Goal: Information Seeking & Learning: Learn about a topic

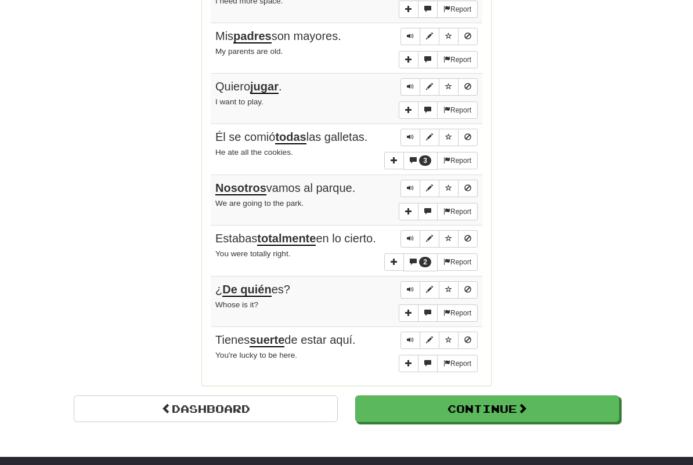
scroll to position [854, 0]
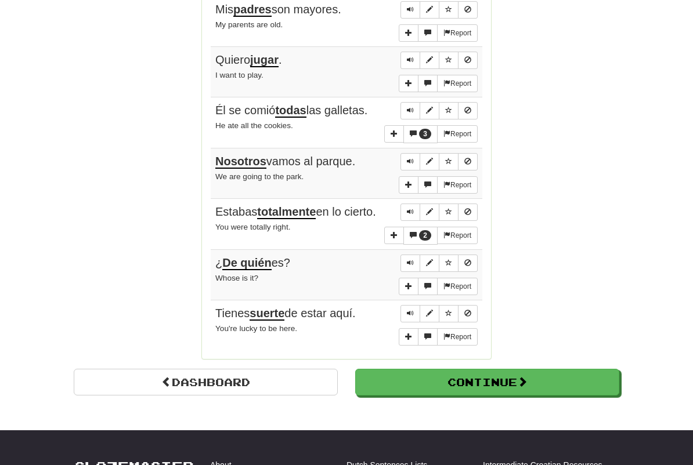
click at [486, 369] on button "Continue" at bounding box center [487, 382] width 264 height 27
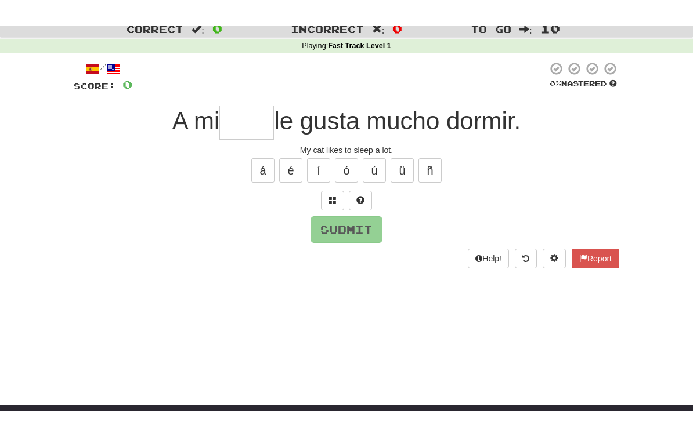
scroll to position [0, 0]
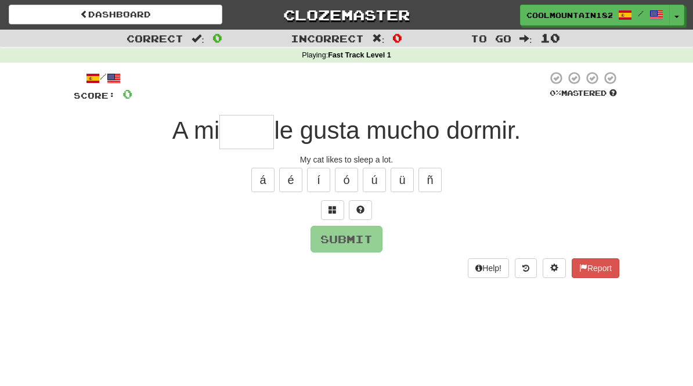
click at [254, 140] on input "text" at bounding box center [246, 132] width 55 height 34
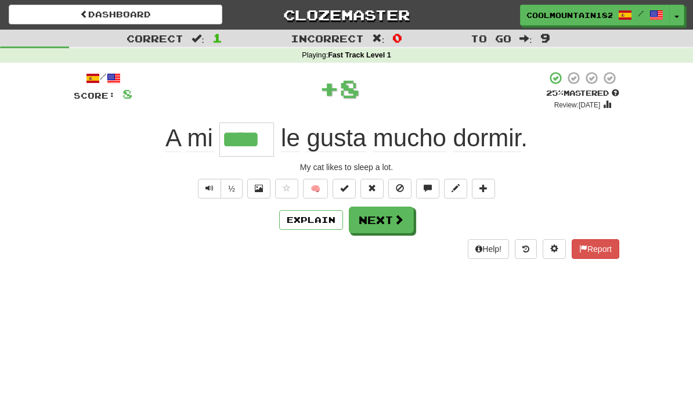
type input "****"
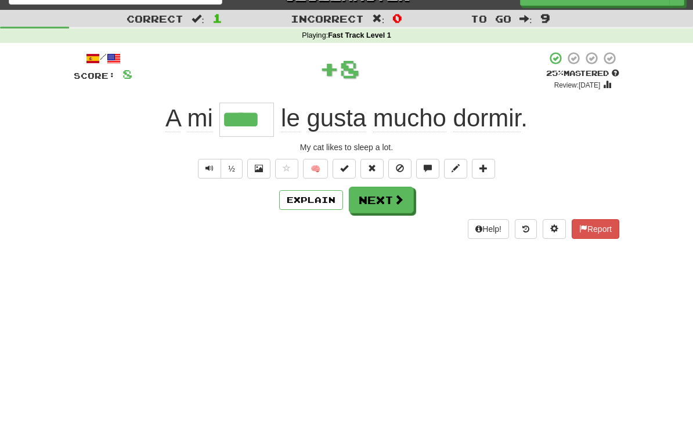
click at [317, 210] on button "Explain" at bounding box center [311, 220] width 64 height 20
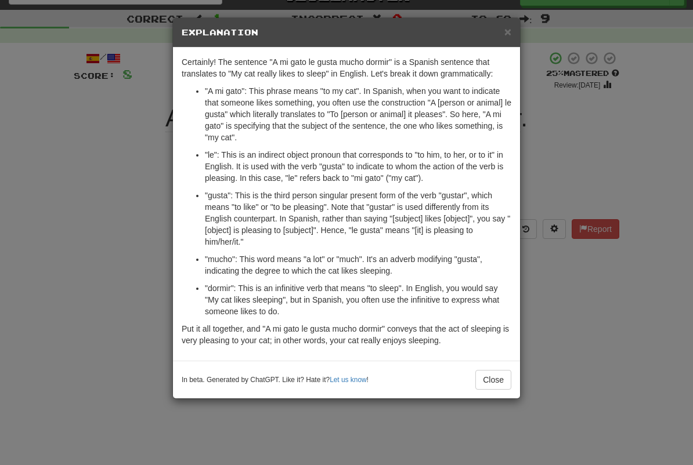
click at [511, 36] on span "×" at bounding box center [507, 31] width 7 height 13
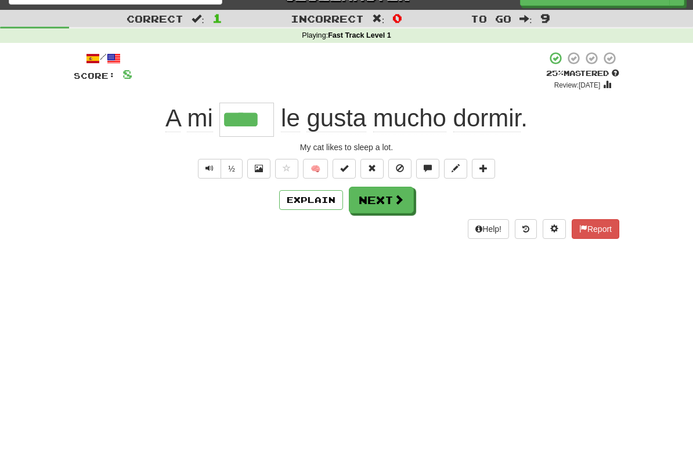
click at [400, 198] on span at bounding box center [398, 199] width 10 height 10
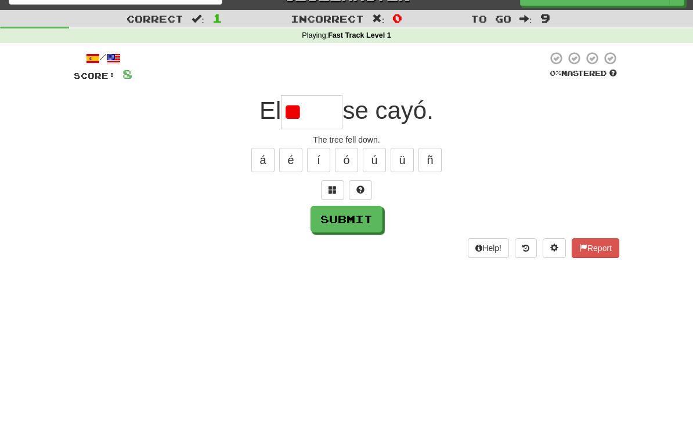
scroll to position [19, 0]
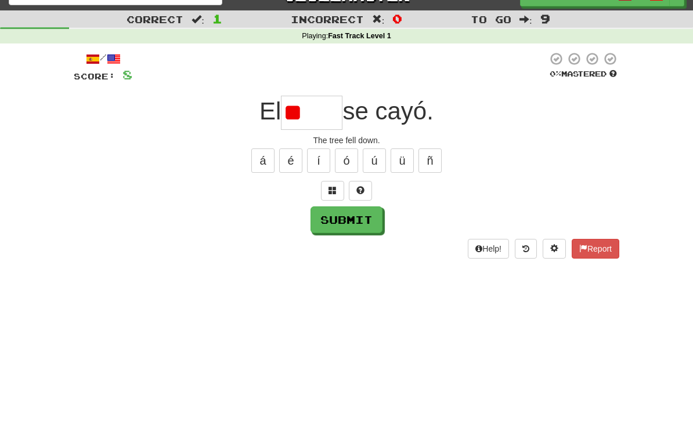
type input "*"
click at [335, 186] on span at bounding box center [332, 190] width 8 height 8
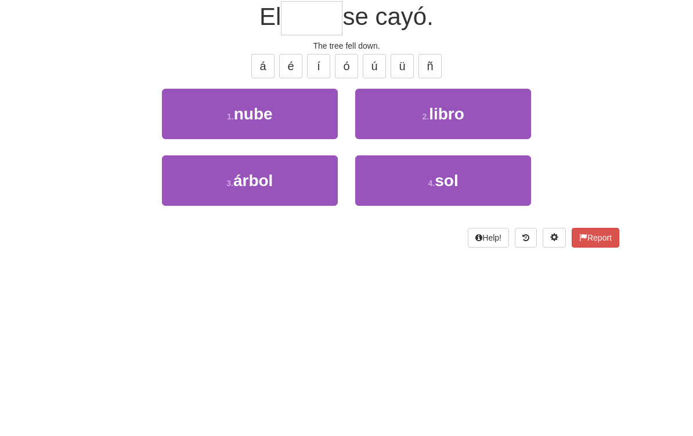
click at [300, 250] on button "3 . árbol" at bounding box center [250, 275] width 176 height 50
type input "*****"
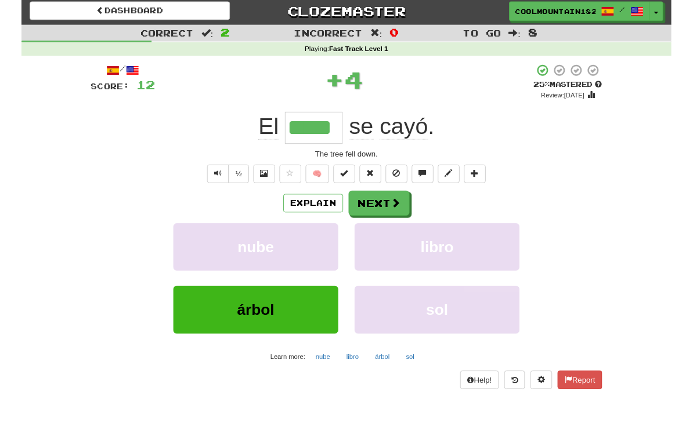
scroll to position [1, 0]
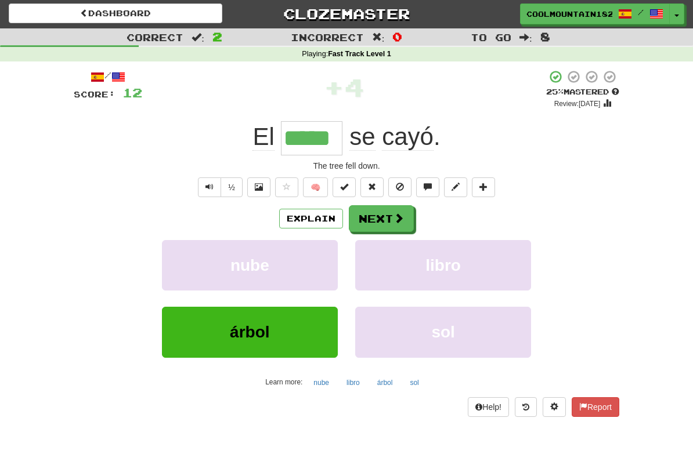
click at [399, 215] on span at bounding box center [398, 218] width 10 height 10
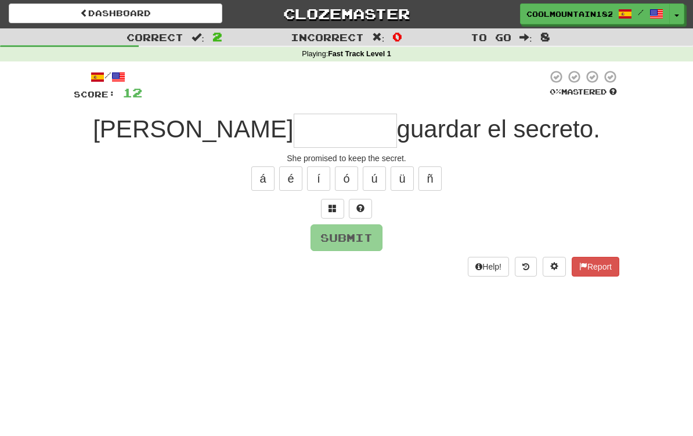
click at [334, 208] on span at bounding box center [332, 208] width 8 height 8
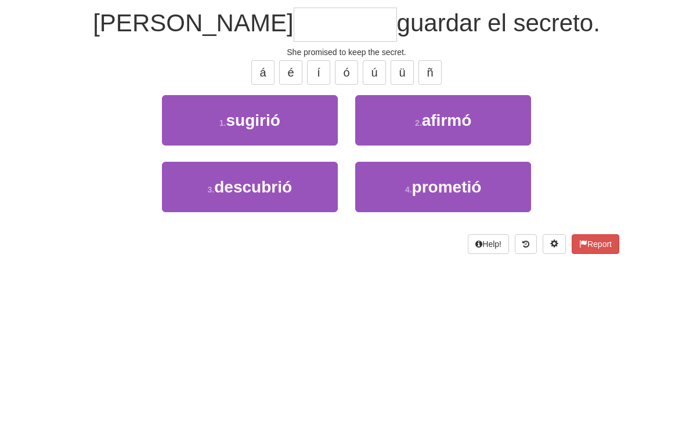
click at [477, 285] on span "prometió" at bounding box center [447, 294] width 70 height 18
type input "********"
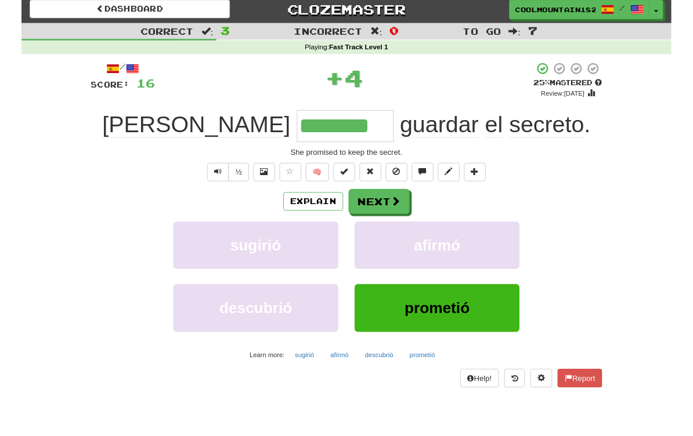
scroll to position [5, 0]
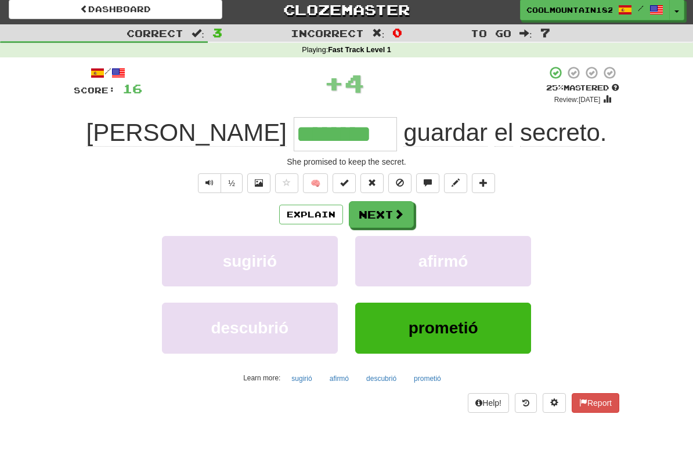
click at [395, 209] on span at bounding box center [398, 214] width 10 height 10
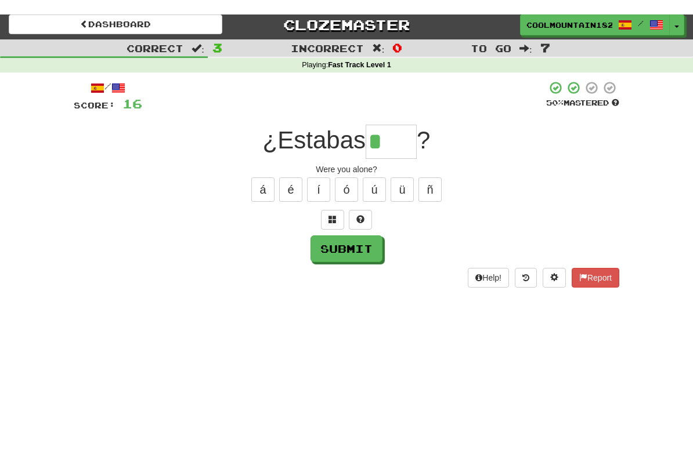
scroll to position [5, 0]
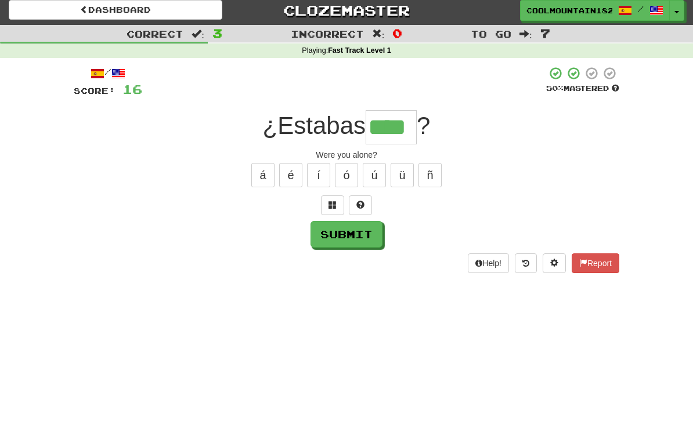
type input "****"
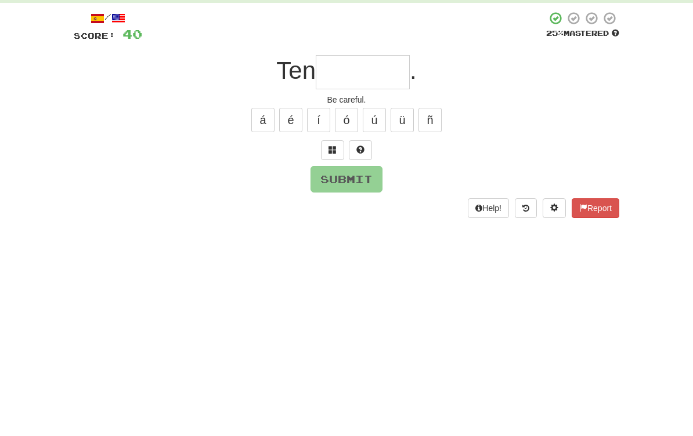
click at [331, 201] on span at bounding box center [332, 205] width 8 height 8
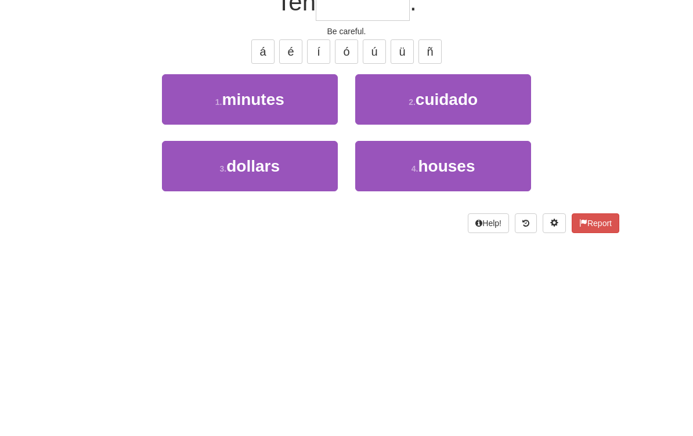
click at [494, 198] on button "2 . cuidado" at bounding box center [443, 223] width 176 height 50
type input "*******"
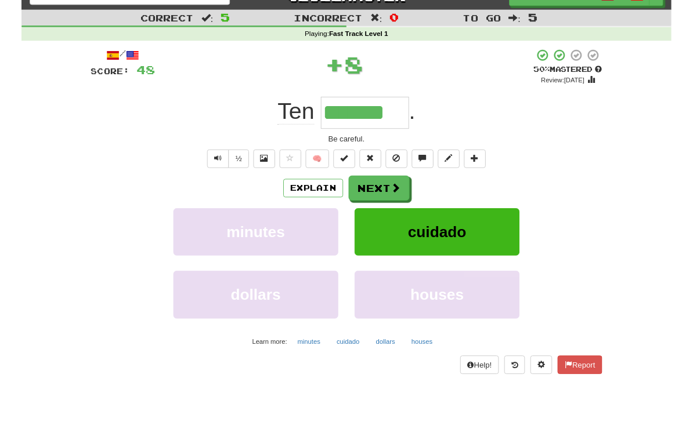
scroll to position [0, 0]
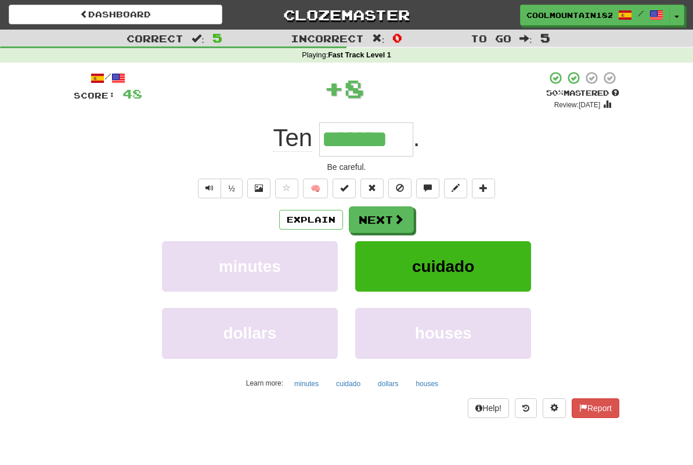
click at [402, 223] on span at bounding box center [398, 219] width 10 height 10
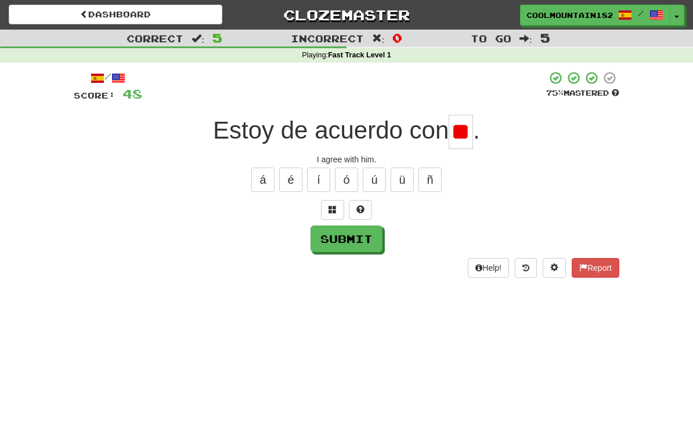
type input "*"
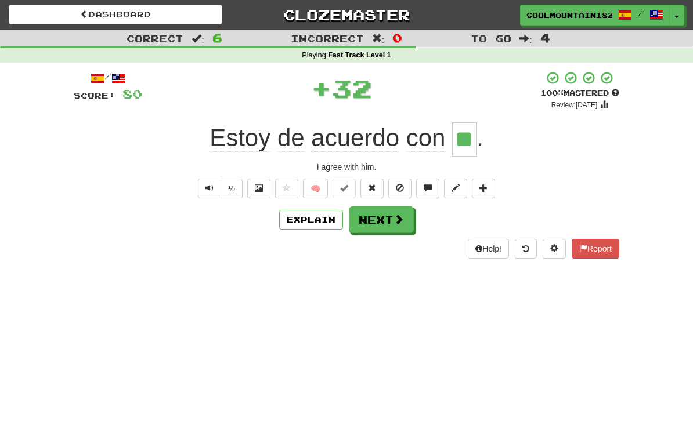
type input "**"
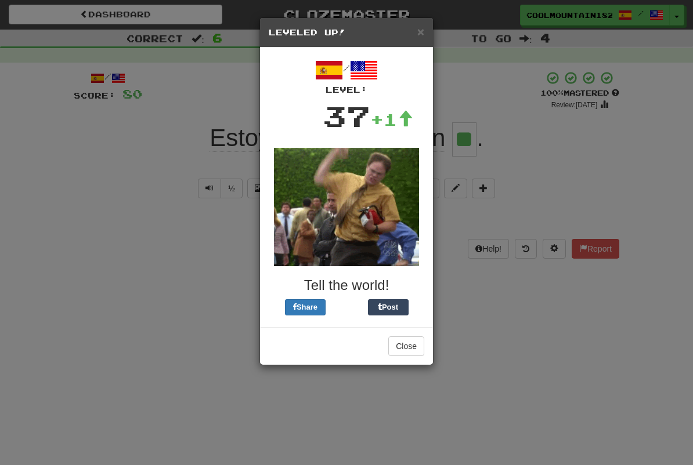
click at [418, 37] on span "×" at bounding box center [420, 31] width 7 height 13
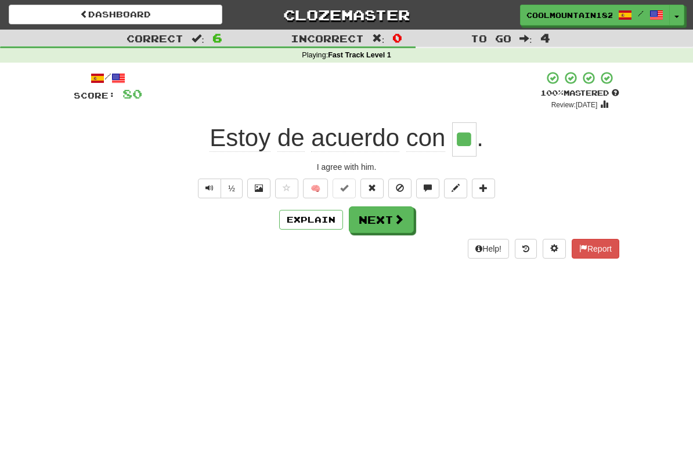
click at [401, 216] on span at bounding box center [398, 219] width 10 height 10
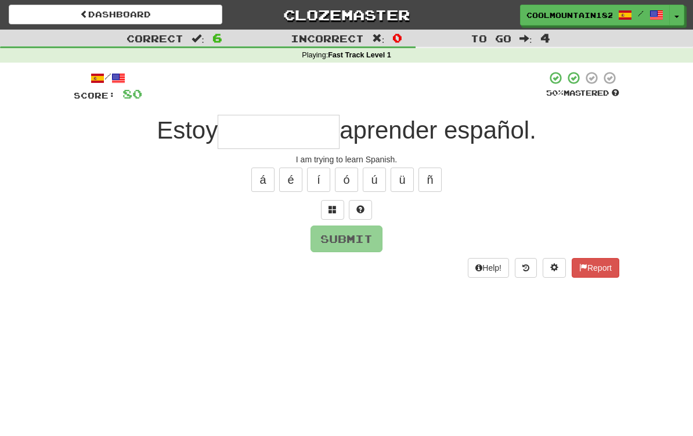
click at [332, 207] on span at bounding box center [332, 209] width 8 height 8
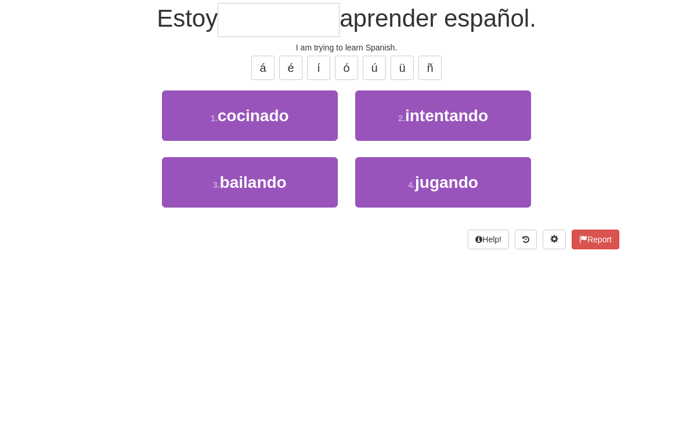
click at [493, 203] on button "2 . intentando" at bounding box center [443, 228] width 176 height 50
type input "**********"
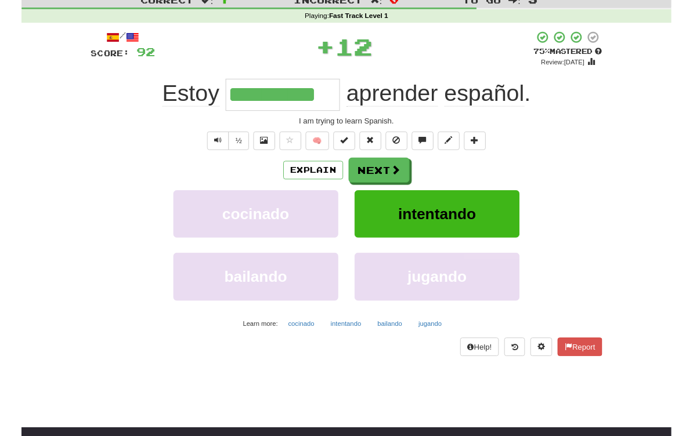
scroll to position [39, 0]
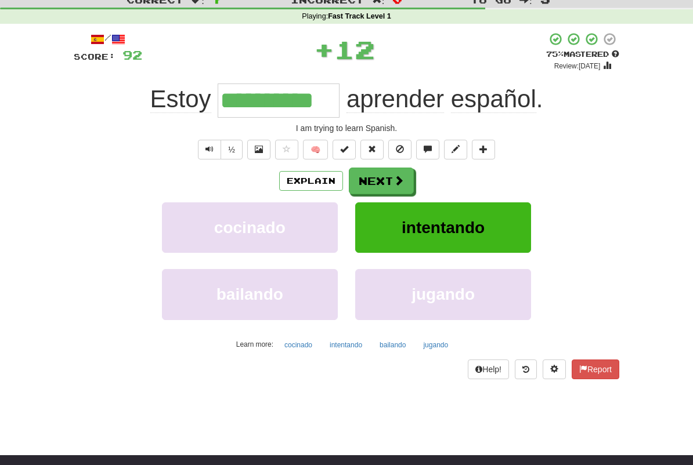
click at [324, 179] on button "Explain" at bounding box center [311, 181] width 64 height 20
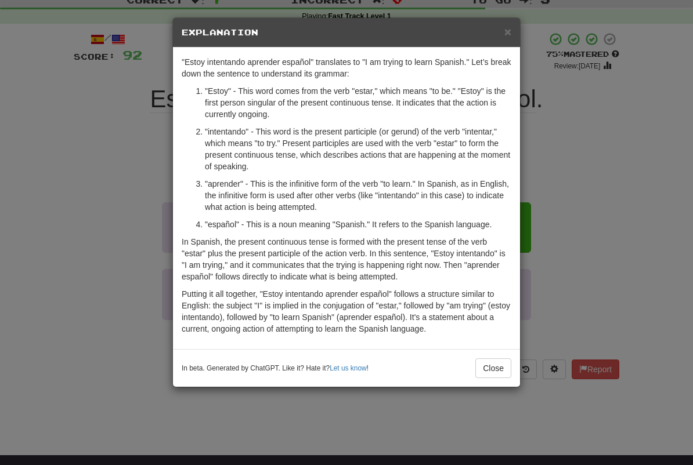
click at [507, 41] on div "× Explanation" at bounding box center [346, 33] width 347 height 30
click at [507, 40] on div "× Explanation" at bounding box center [346, 33] width 347 height 30
click at [509, 45] on div "× Explanation" at bounding box center [346, 33] width 347 height 30
click at [502, 39] on div "× Explanation" at bounding box center [346, 33] width 347 height 30
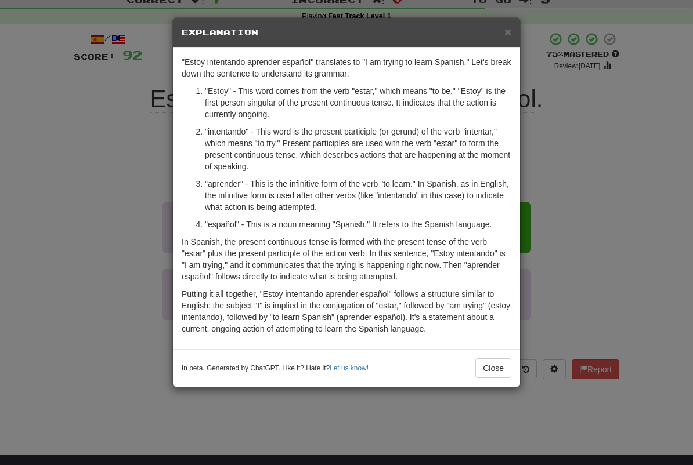
click at [502, 39] on div "× Explanation" at bounding box center [346, 33] width 347 height 30
click at [509, 28] on span "×" at bounding box center [507, 31] width 7 height 13
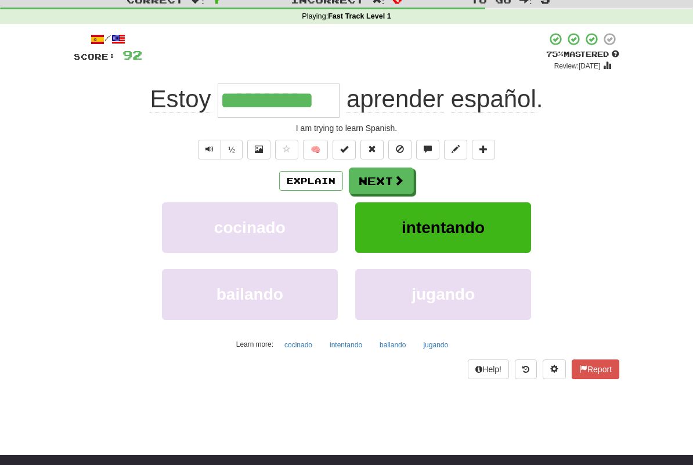
click at [408, 172] on button "Next" at bounding box center [381, 181] width 65 height 27
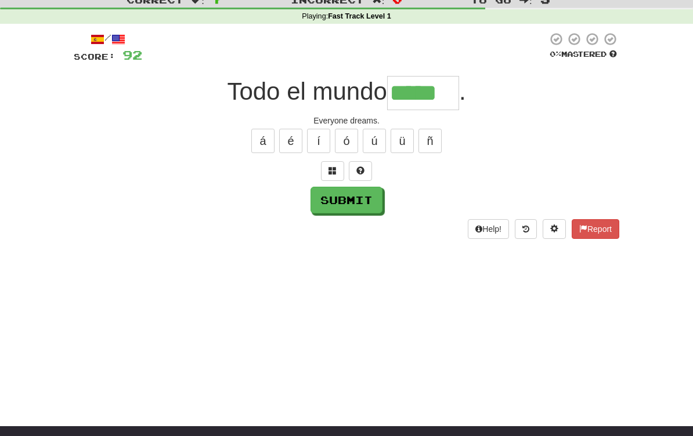
type input "*****"
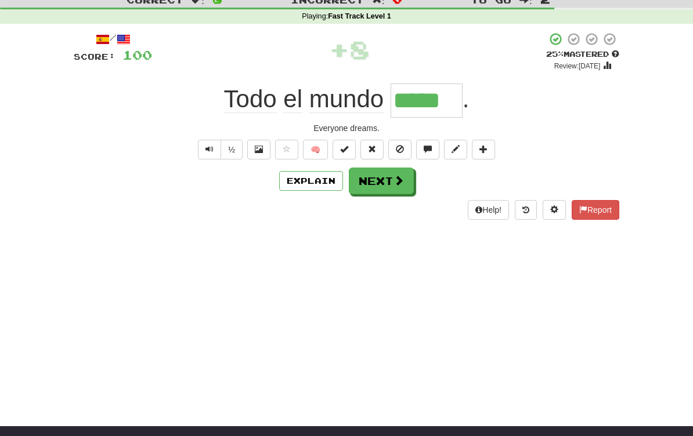
click at [399, 182] on span at bounding box center [398, 180] width 10 height 10
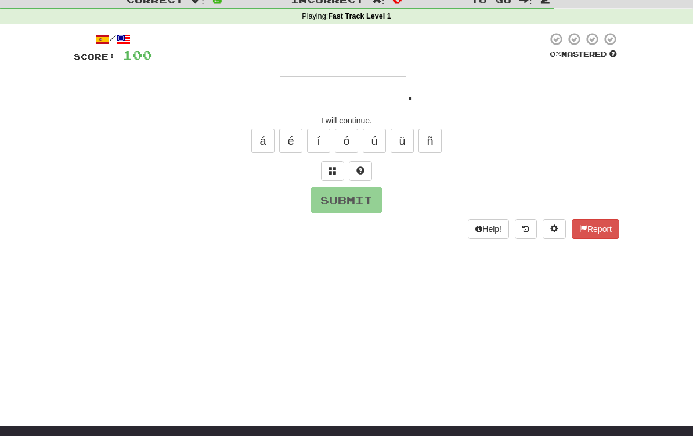
click at [335, 169] on span at bounding box center [332, 171] width 8 height 8
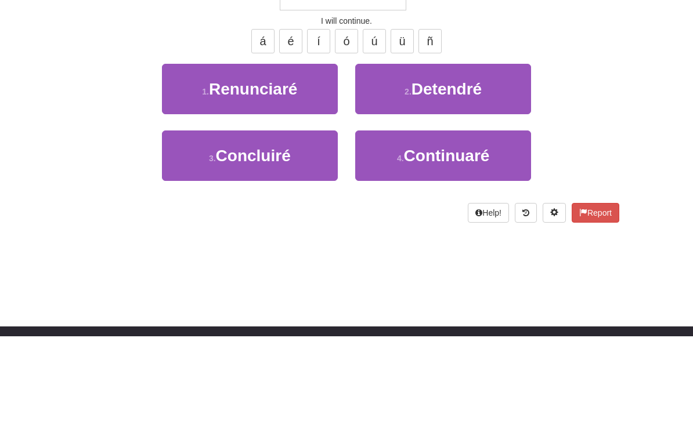
click at [490, 247] on span "Continuaré" at bounding box center [447, 256] width 86 height 18
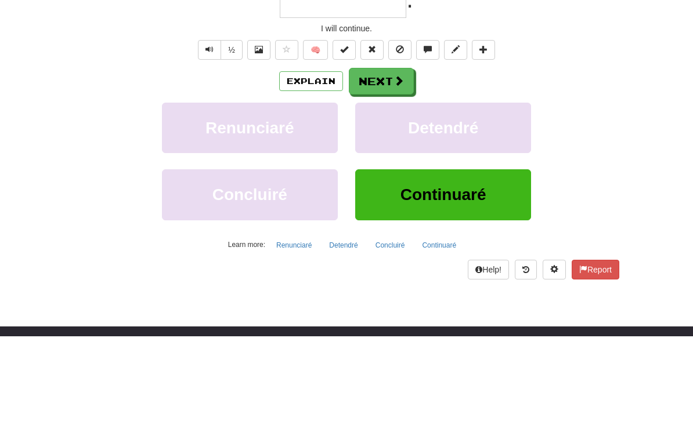
type input "**********"
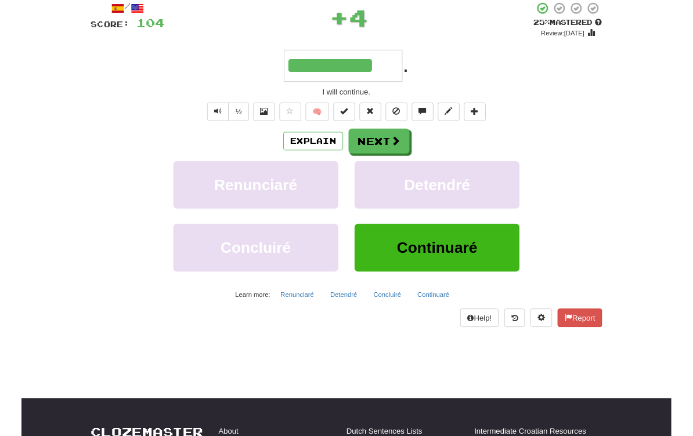
scroll to position [52, 0]
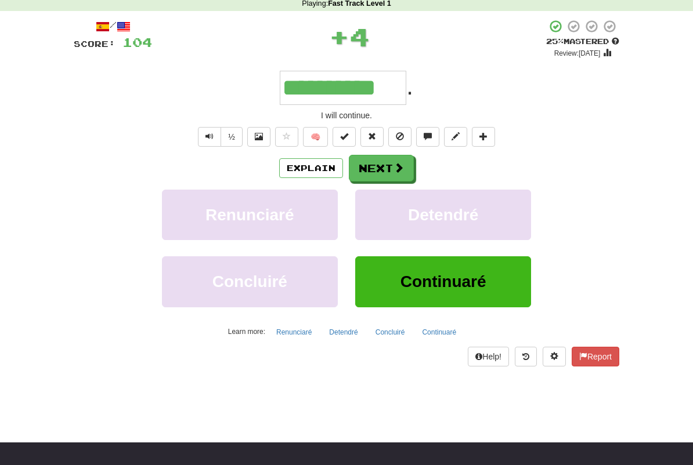
click at [402, 165] on span at bounding box center [398, 167] width 10 height 10
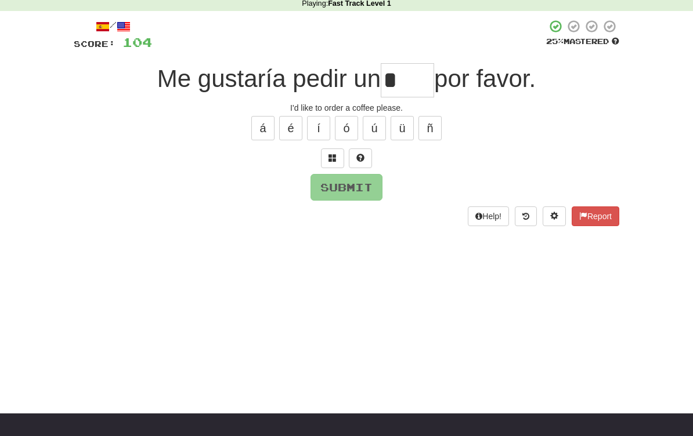
scroll to position [51, 0]
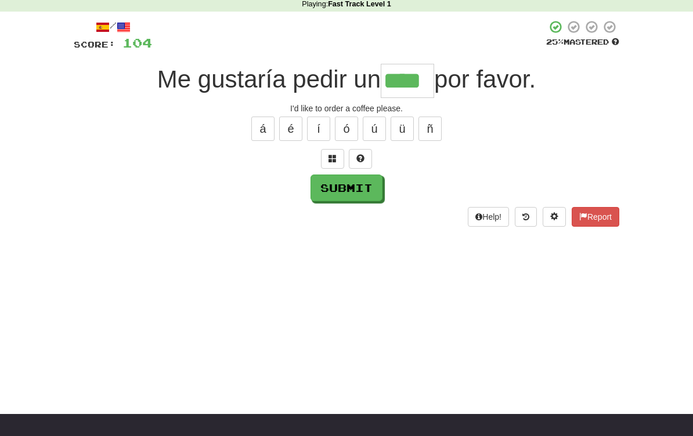
type input "****"
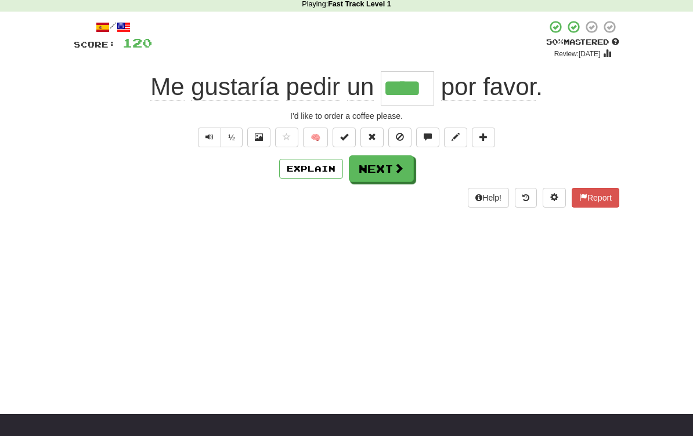
click at [403, 167] on button "Next" at bounding box center [381, 169] width 65 height 27
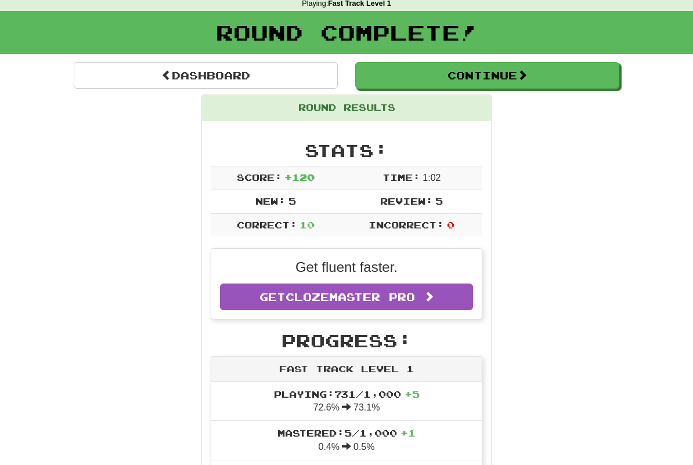
click at [552, 73] on button "Continue" at bounding box center [487, 75] width 264 height 27
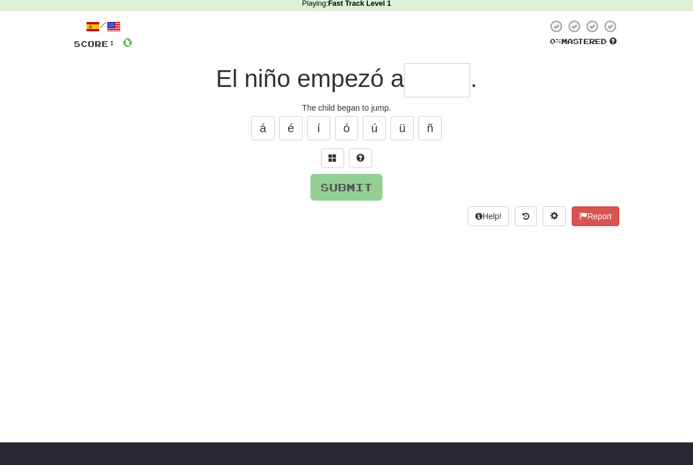
click at [335, 157] on span at bounding box center [332, 158] width 8 height 8
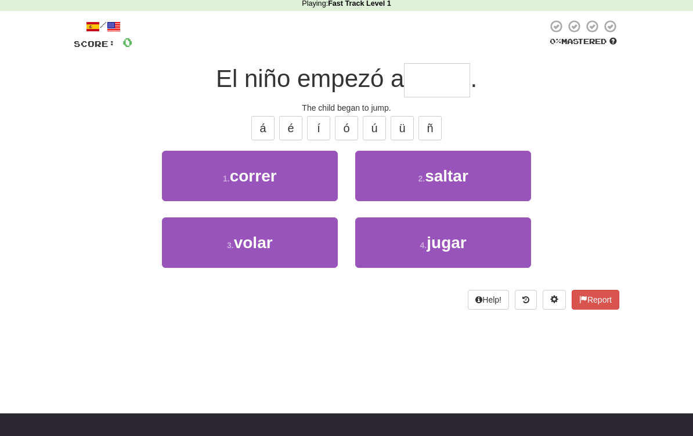
scroll to position [51, 0]
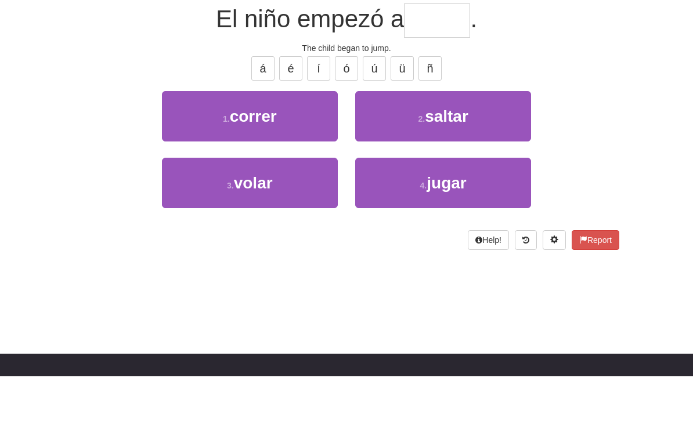
click at [281, 218] on button "3 . volar" at bounding box center [250, 243] width 176 height 50
type input "******"
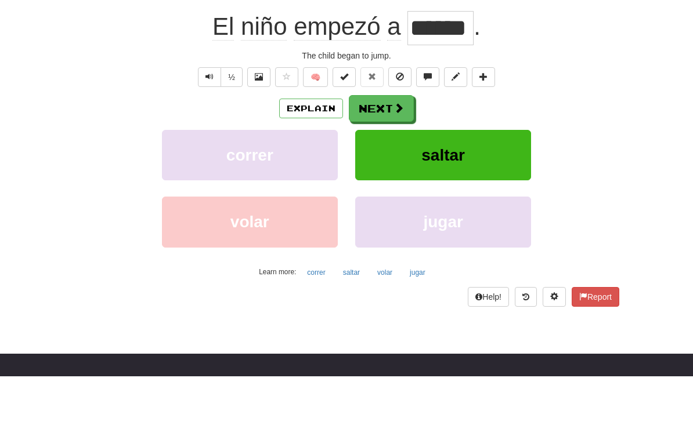
scroll to position [111, 0]
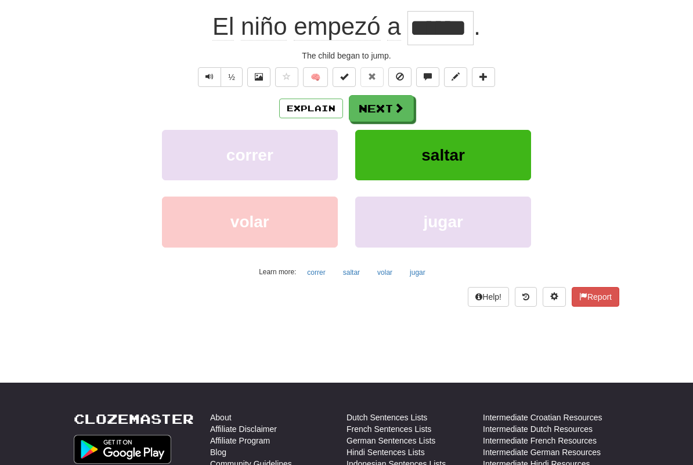
click at [318, 113] on button "Explain" at bounding box center [311, 109] width 64 height 20
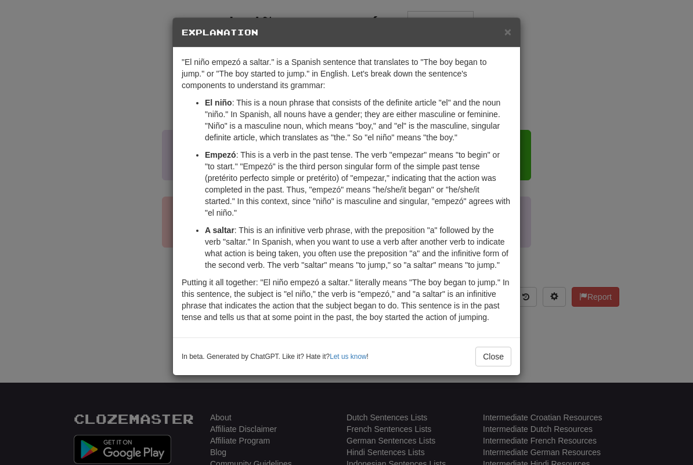
click at [507, 37] on span "×" at bounding box center [507, 31] width 7 height 13
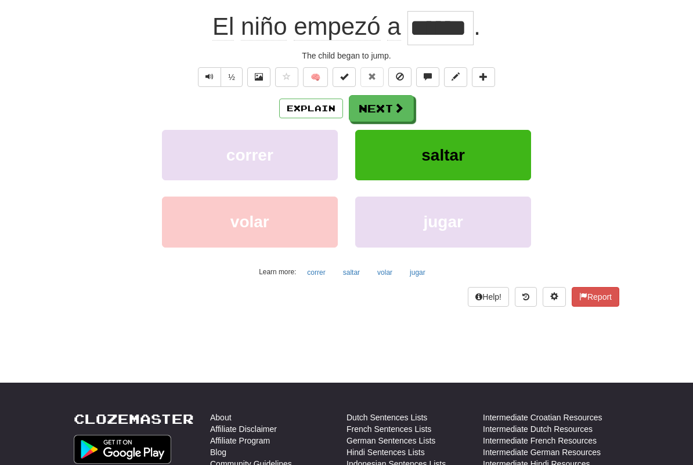
click at [404, 105] on button "Next" at bounding box center [381, 108] width 65 height 27
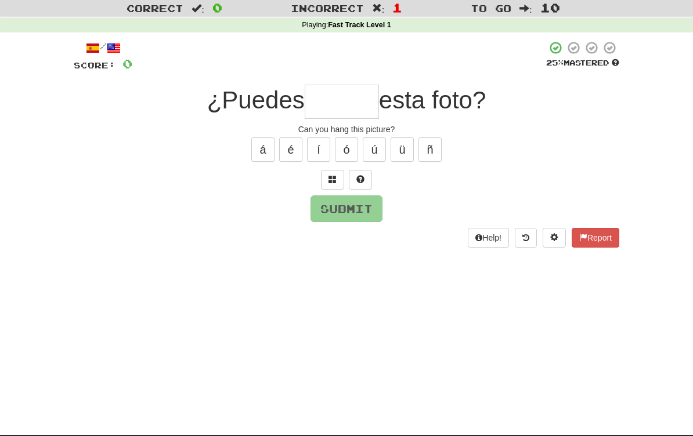
click at [334, 177] on span at bounding box center [332, 179] width 8 height 8
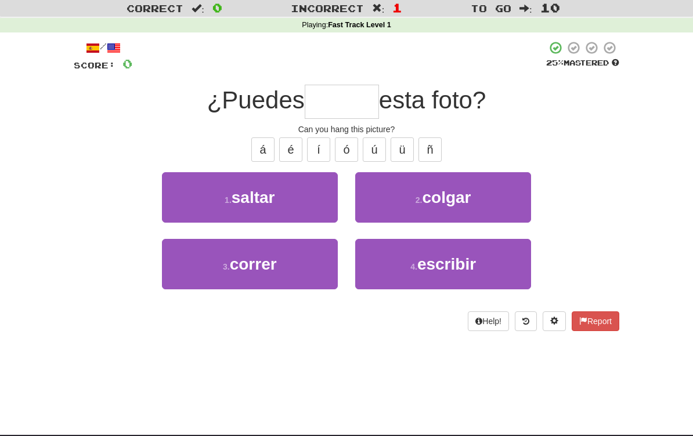
scroll to position [30, 0]
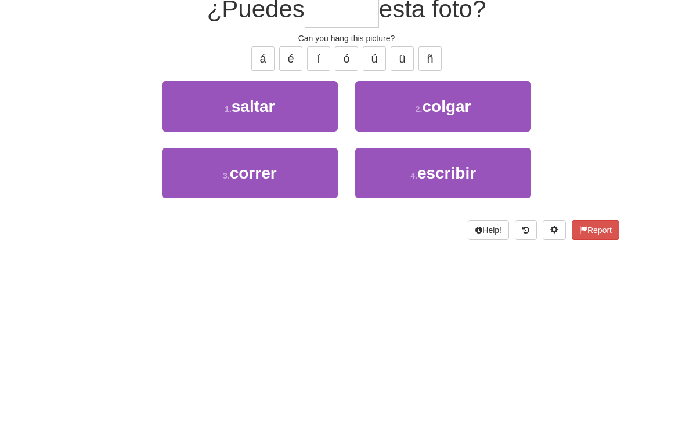
click at [483, 173] on button "2 . [GEOGRAPHIC_DATA]" at bounding box center [443, 198] width 176 height 50
type input "******"
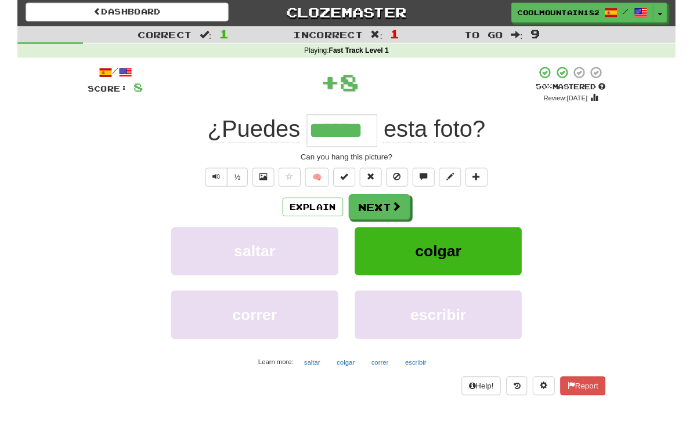
scroll to position [0, 0]
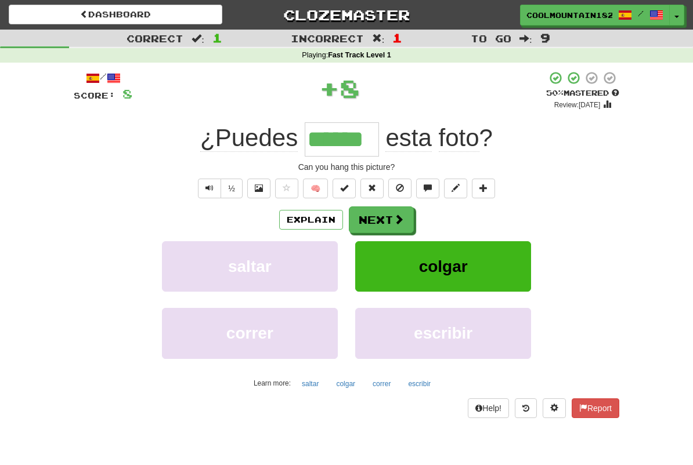
click at [400, 216] on span at bounding box center [398, 219] width 10 height 10
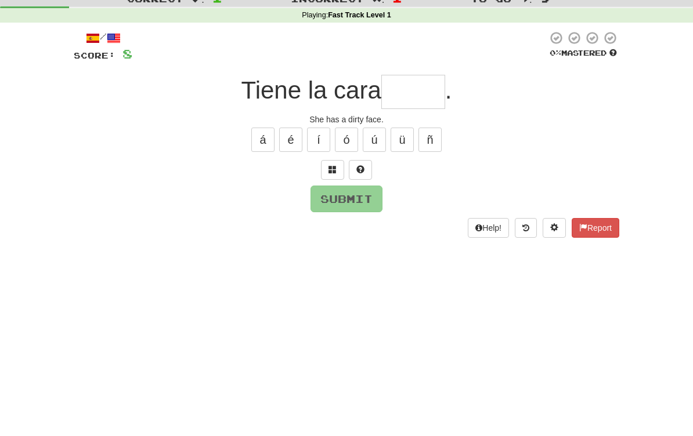
click at [334, 205] on span at bounding box center [332, 209] width 8 height 8
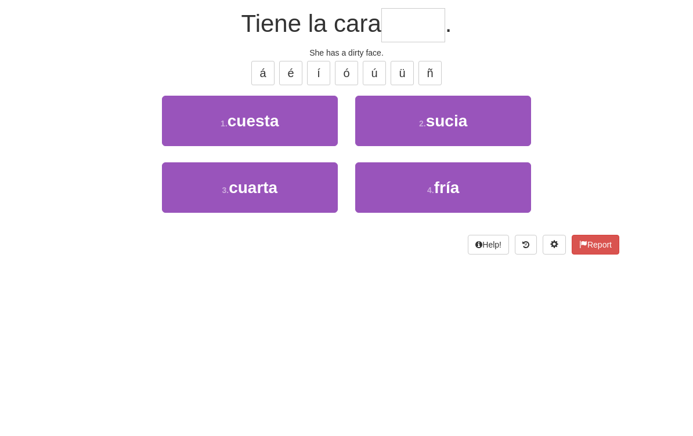
click at [491, 203] on button "2 . [GEOGRAPHIC_DATA]" at bounding box center [443, 228] width 176 height 50
type input "*****"
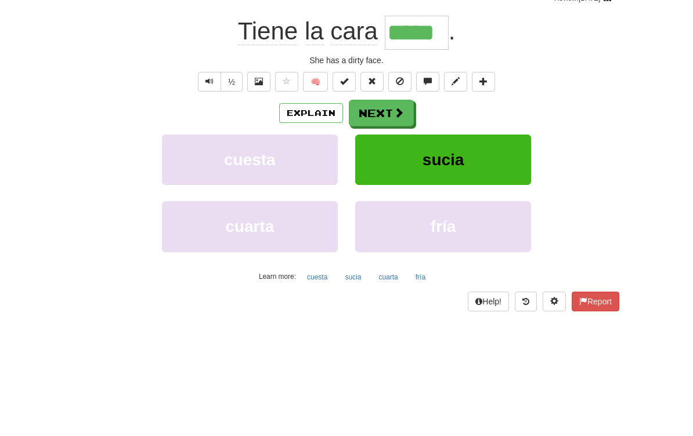
scroll to position [107, 0]
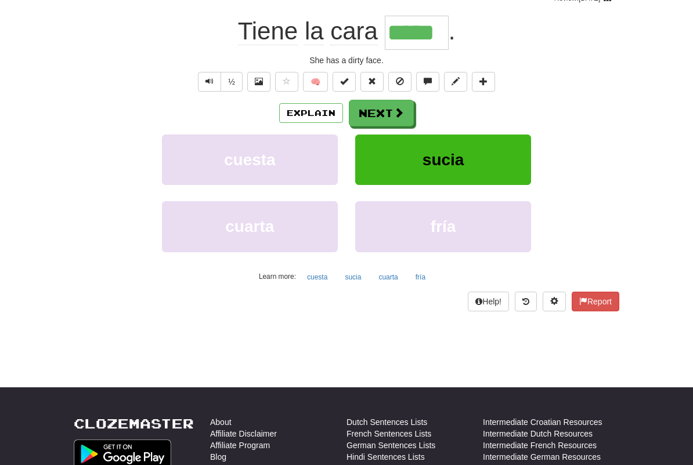
click at [308, 114] on button "Explain" at bounding box center [311, 113] width 64 height 20
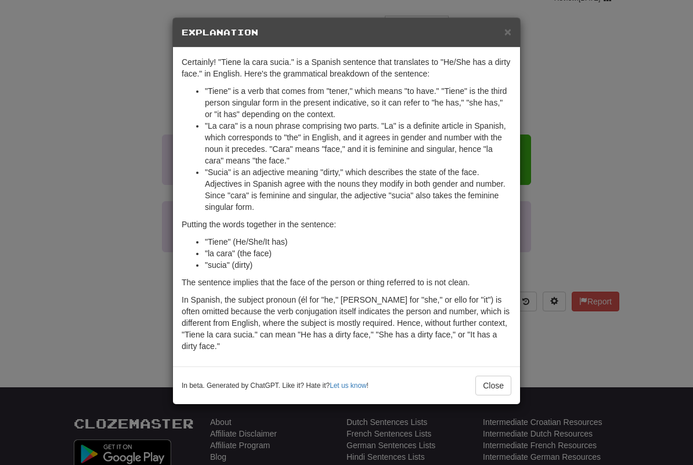
click at [499, 50] on div "Certainly! "Tiene la cara sucia." is a Spanish sentence that translates to "He/…" at bounding box center [346, 207] width 347 height 319
click at [504, 37] on span "×" at bounding box center [507, 31] width 7 height 13
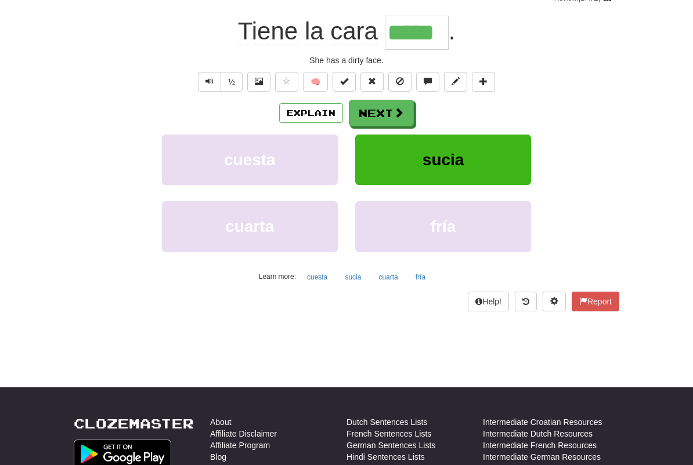
click at [403, 113] on button "Next" at bounding box center [381, 113] width 65 height 27
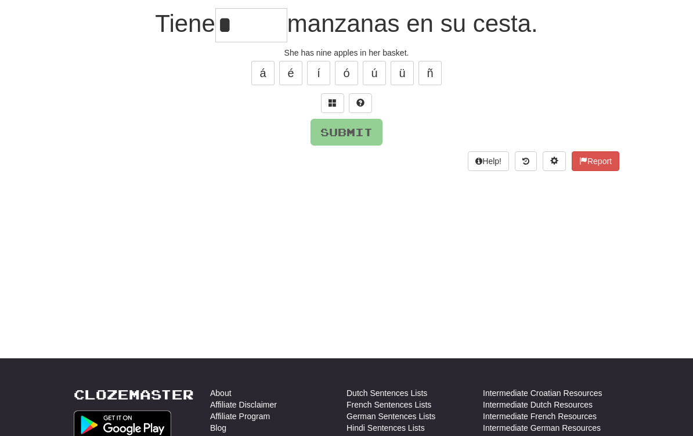
scroll to position [106, 0]
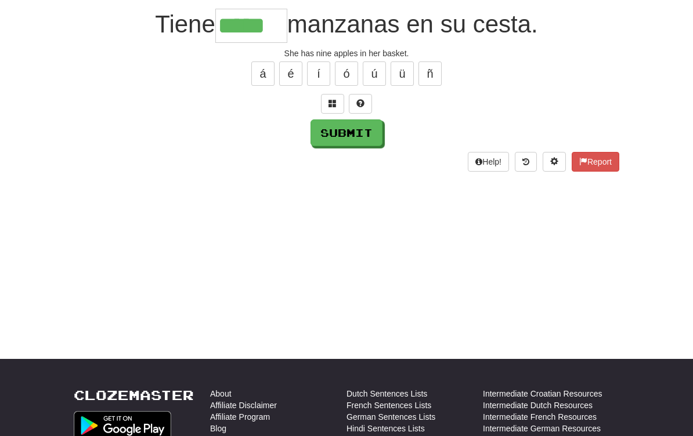
type input "*****"
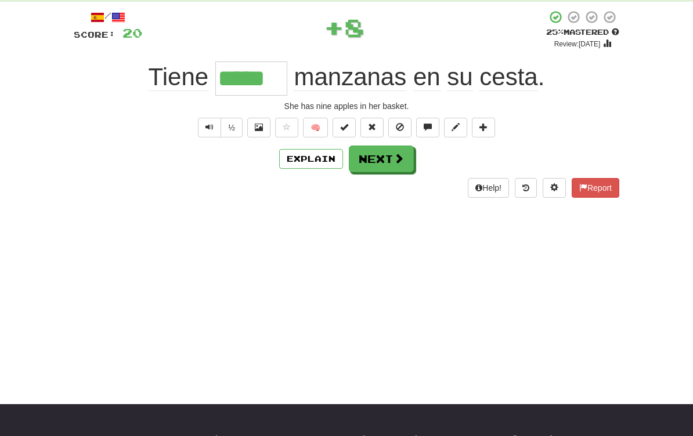
scroll to position [57, 0]
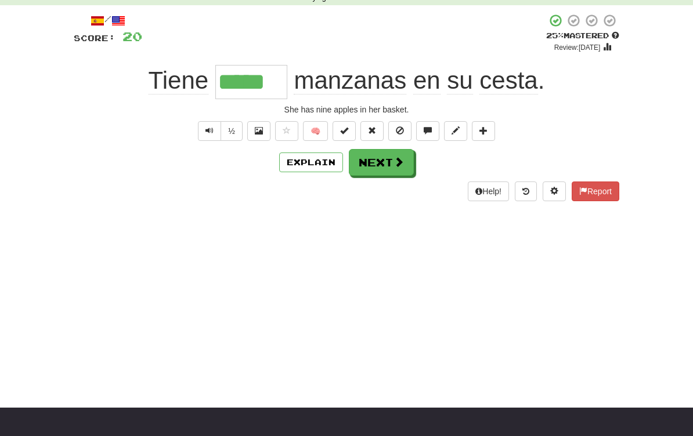
click at [397, 166] on span at bounding box center [398, 162] width 10 height 10
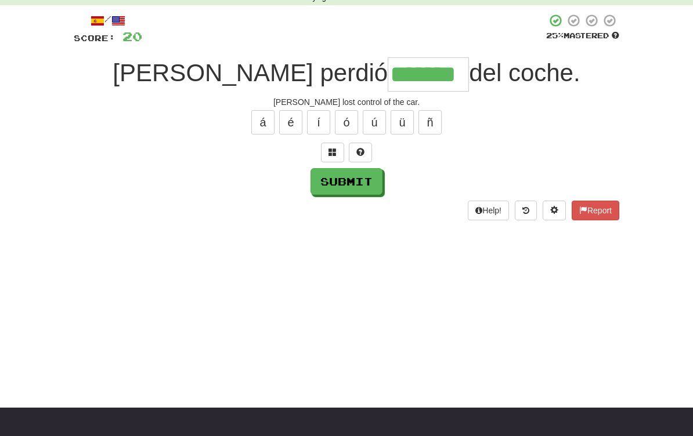
type input "*******"
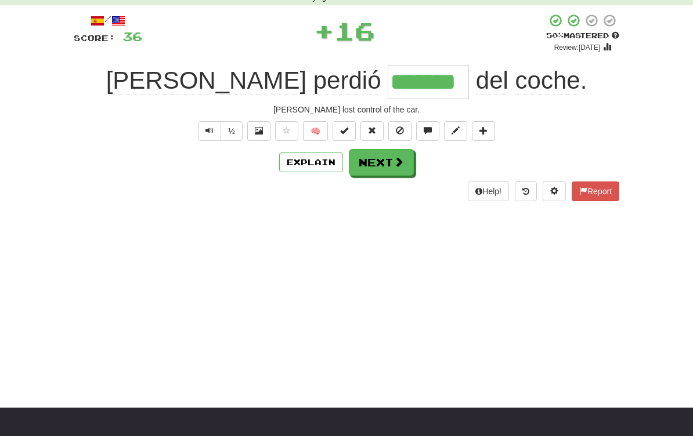
click at [403, 164] on button "Next" at bounding box center [381, 162] width 65 height 27
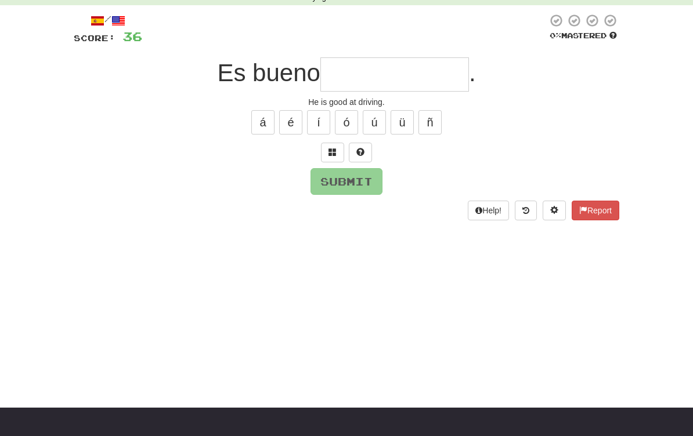
click at [331, 148] on span at bounding box center [332, 152] width 8 height 8
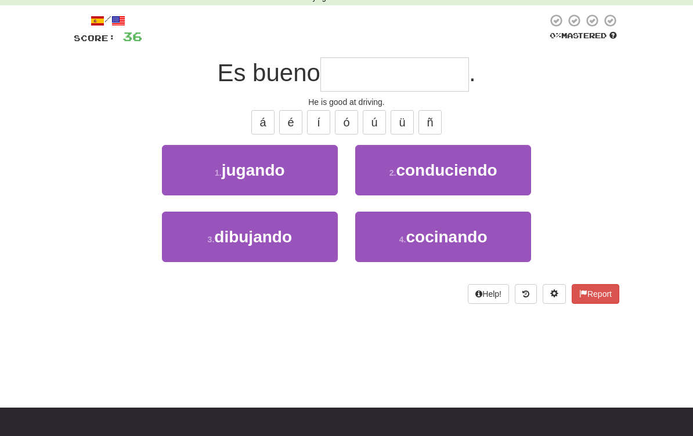
scroll to position [57, 0]
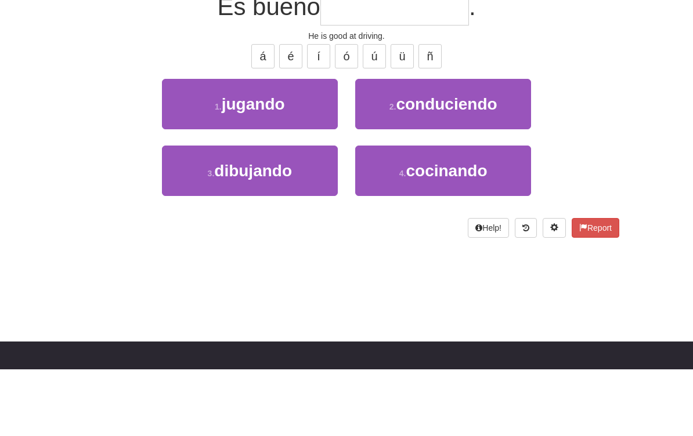
click at [495, 162] on span "conduciendo" at bounding box center [446, 171] width 101 height 18
type input "**********"
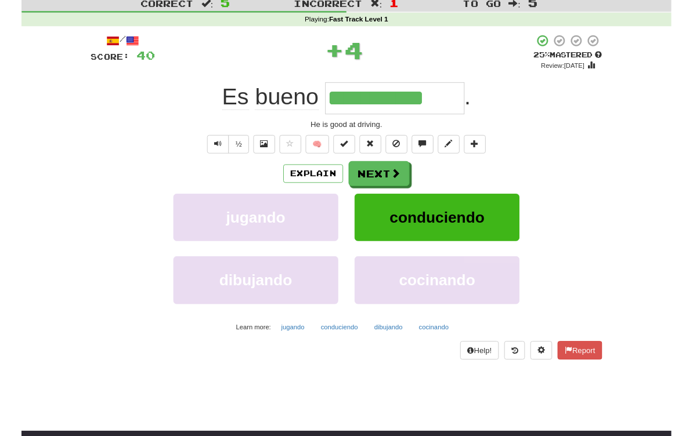
scroll to position [8, 0]
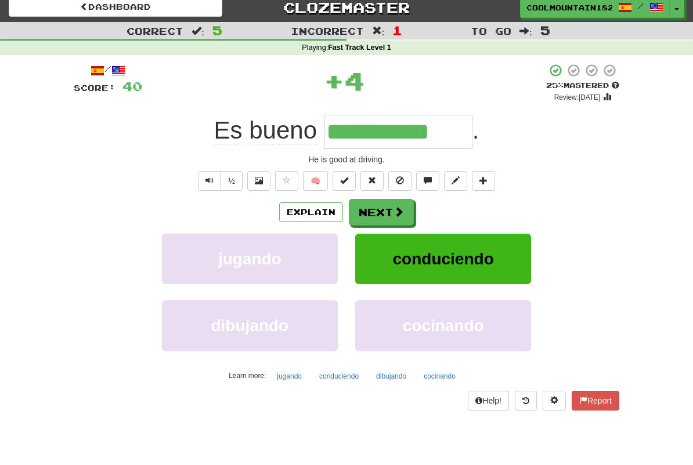
click at [408, 210] on button "Next" at bounding box center [381, 212] width 65 height 27
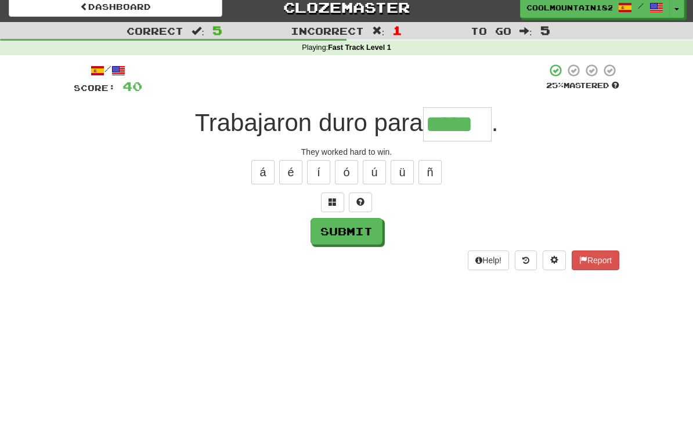
type input "*****"
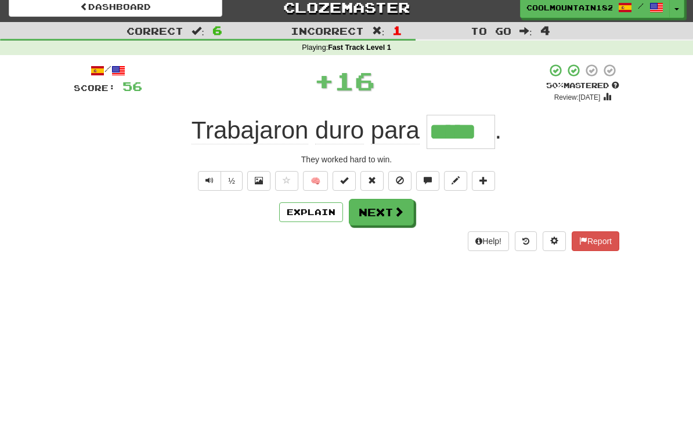
click at [401, 207] on span at bounding box center [398, 212] width 10 height 10
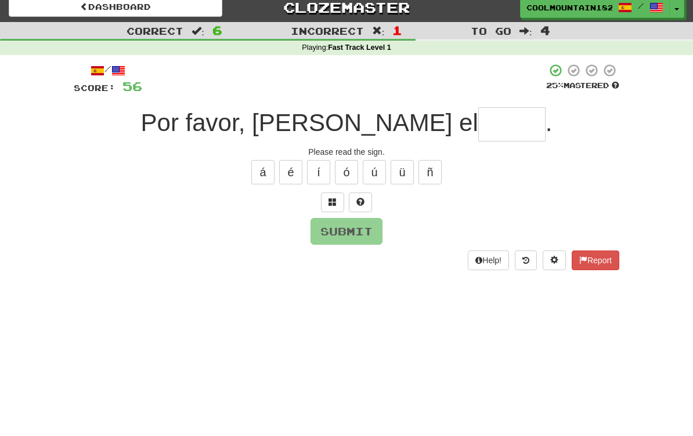
click at [330, 203] on span at bounding box center [332, 202] width 8 height 8
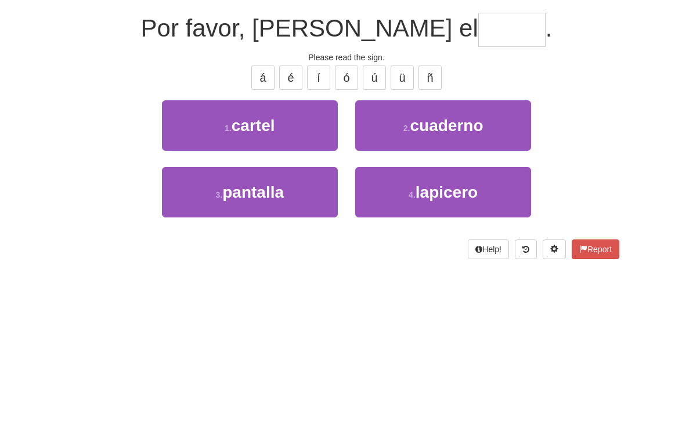
click at [290, 195] on button "1 . cartel" at bounding box center [250, 220] width 176 height 50
type input "******"
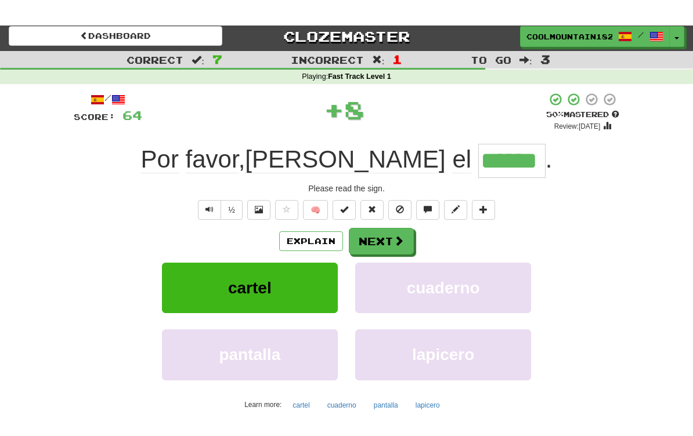
scroll to position [0, 0]
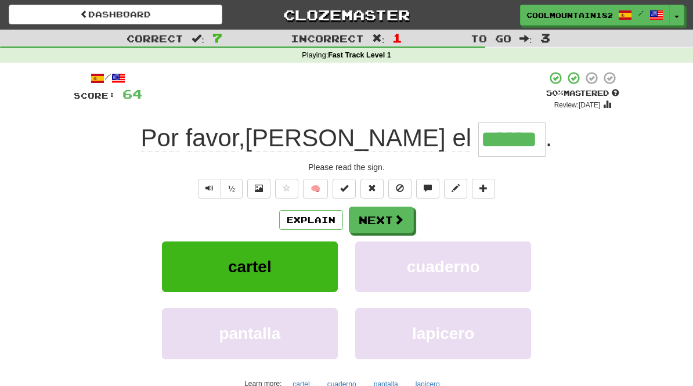
click at [399, 216] on span at bounding box center [398, 219] width 10 height 10
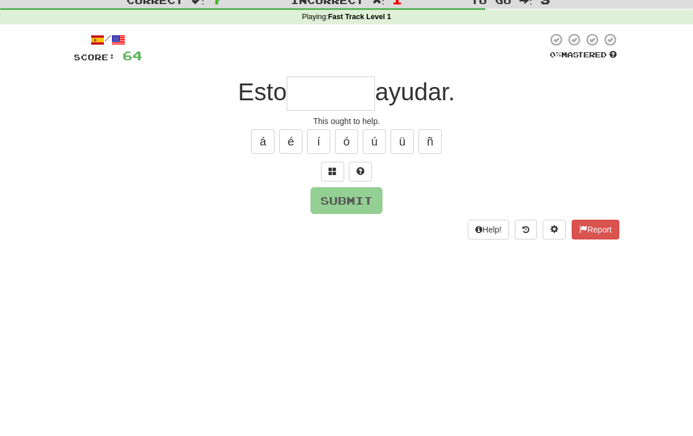
click at [336, 205] on span at bounding box center [332, 209] width 8 height 8
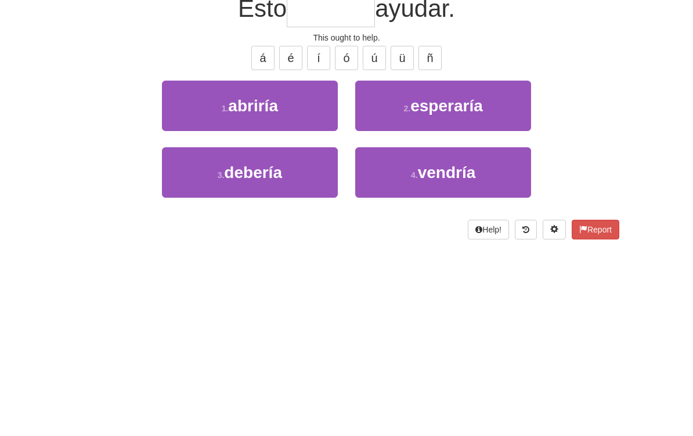
click at [473, 285] on span "vendría" at bounding box center [447, 294] width 58 height 18
type input "*******"
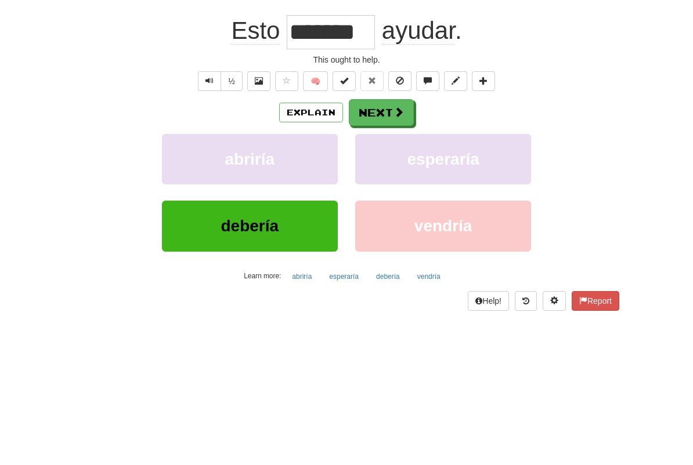
scroll to position [122, 0]
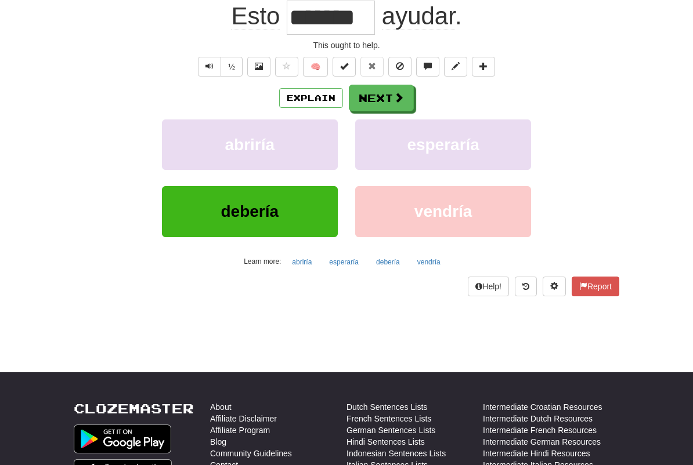
click at [310, 104] on button "Explain" at bounding box center [311, 98] width 64 height 20
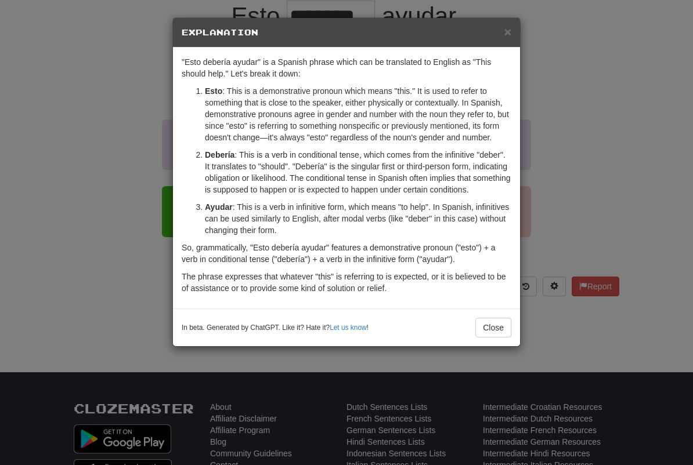
click at [504, 39] on div "× Explanation" at bounding box center [346, 33] width 347 height 30
click at [508, 34] on span "×" at bounding box center [507, 31] width 7 height 13
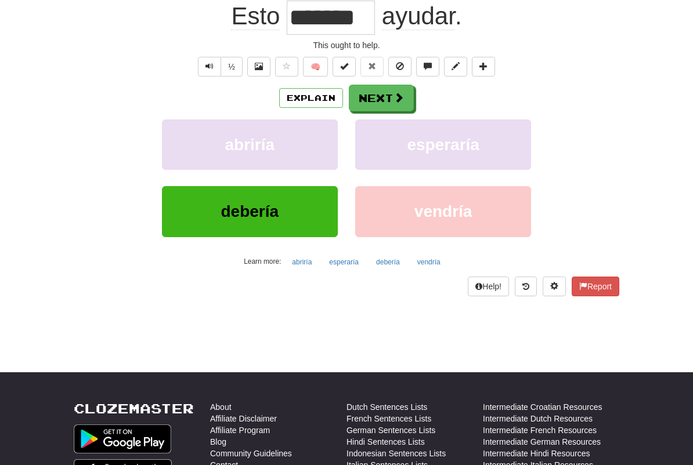
click at [400, 100] on span at bounding box center [398, 97] width 10 height 10
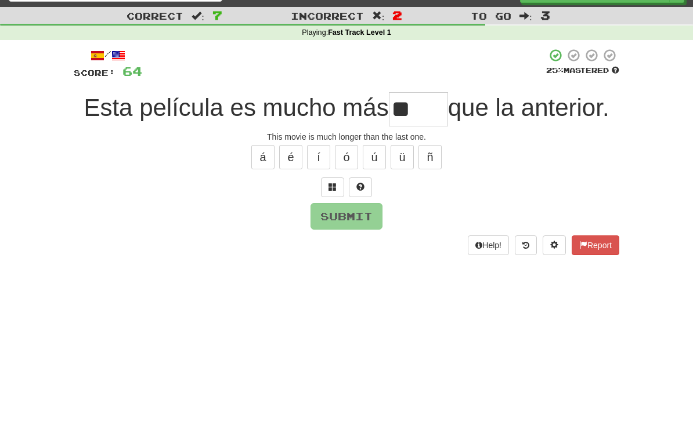
scroll to position [22, 0]
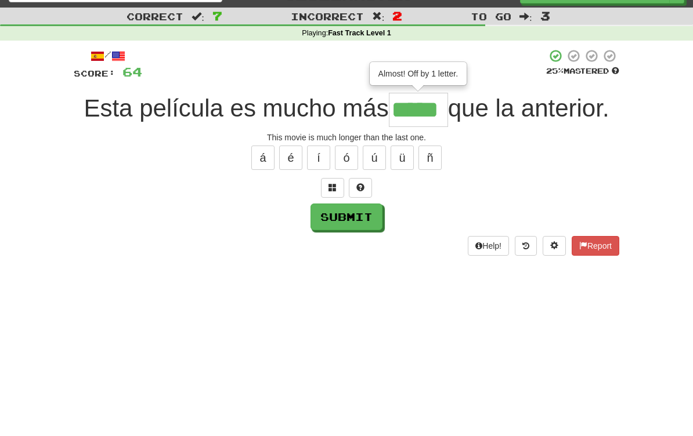
type input "*****"
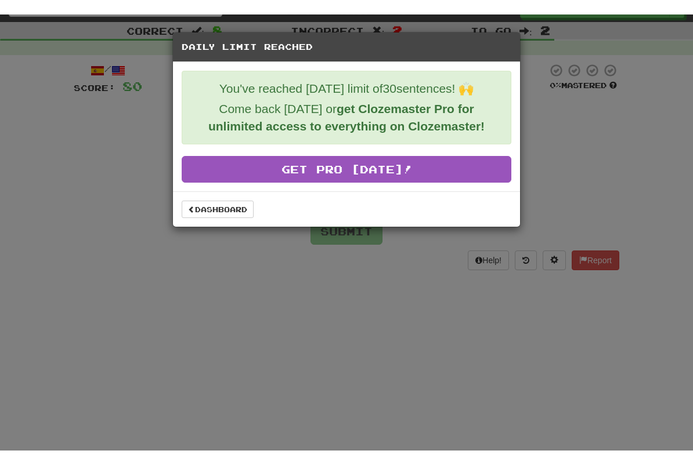
scroll to position [23, 0]
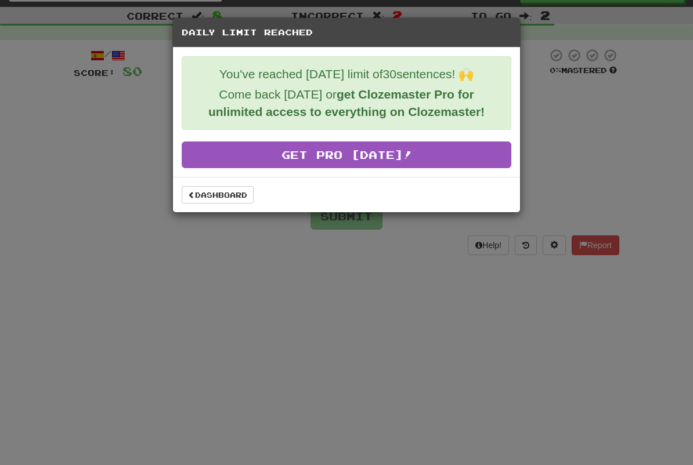
click at [222, 198] on link "Dashboard" at bounding box center [218, 194] width 72 height 17
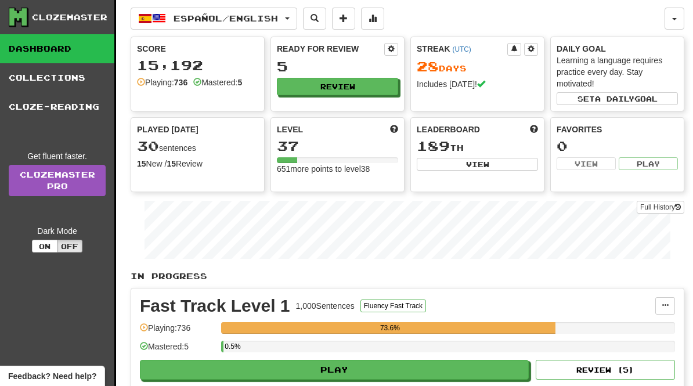
click at [498, 169] on button "View" at bounding box center [477, 164] width 121 height 13
select select "**********"
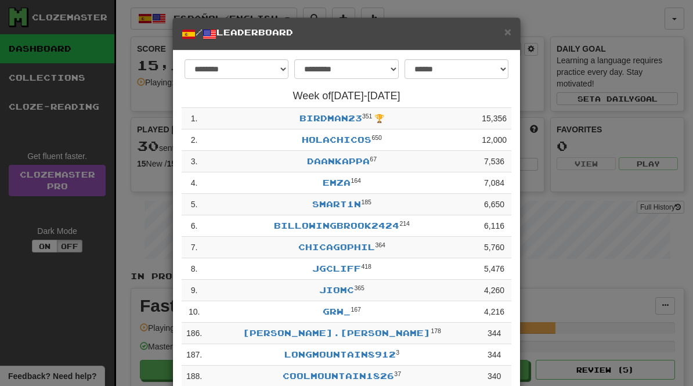
click at [505, 34] on span "×" at bounding box center [507, 31] width 7 height 13
